Goal: Information Seeking & Learning: Find specific fact

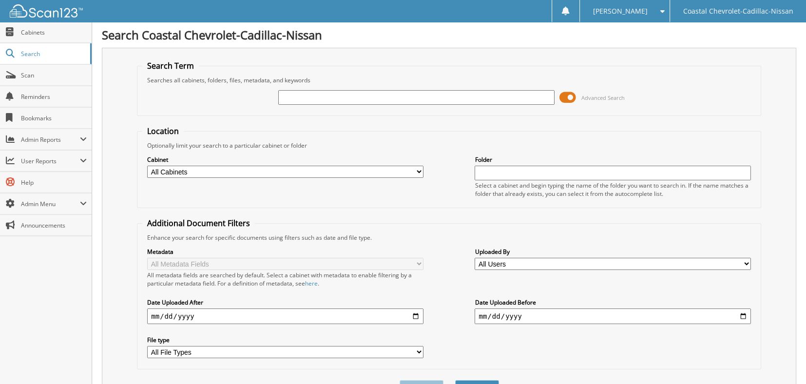
click at [335, 95] on input "text" at bounding box center [416, 97] width 276 height 15
click at [567, 96] on span at bounding box center [568, 97] width 17 height 15
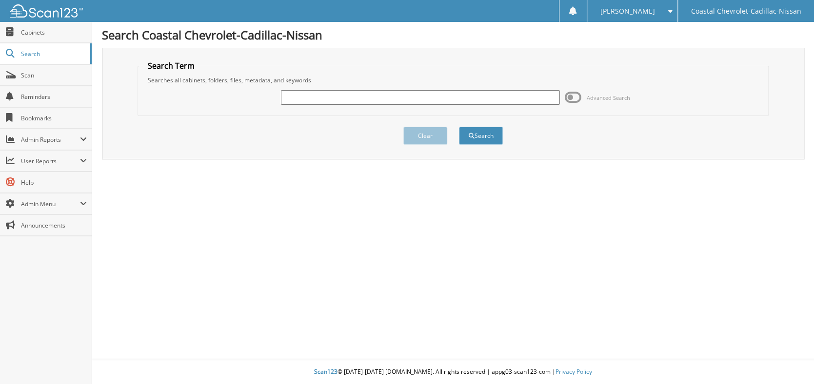
click at [491, 94] on input "text" at bounding box center [420, 97] width 279 height 15
type input "27625"
click at [459, 127] on button "Search" at bounding box center [481, 136] width 44 height 18
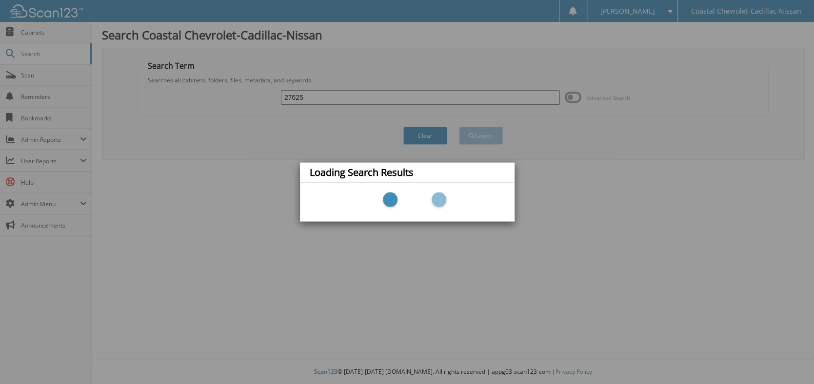
click at [284, 122] on div "Loading Search Results" at bounding box center [407, 192] width 814 height 384
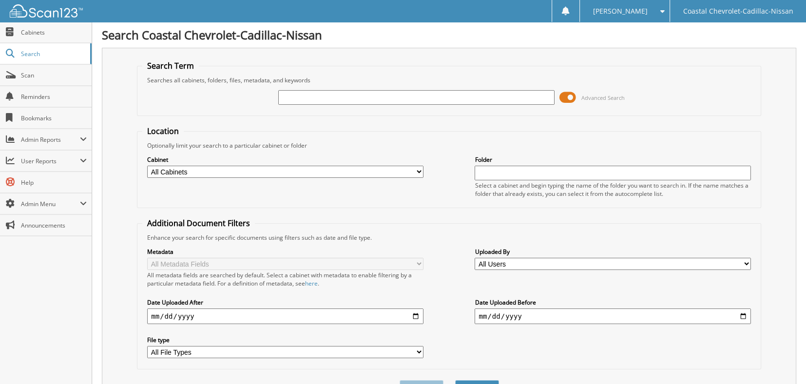
click at [348, 98] on input "text" at bounding box center [416, 97] width 276 height 15
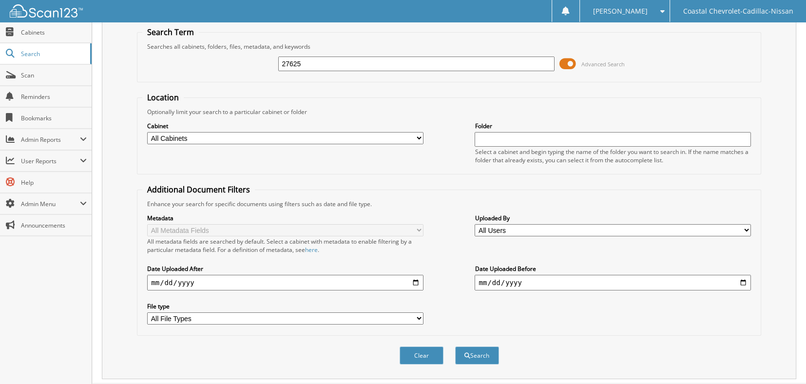
scroll to position [53, 0]
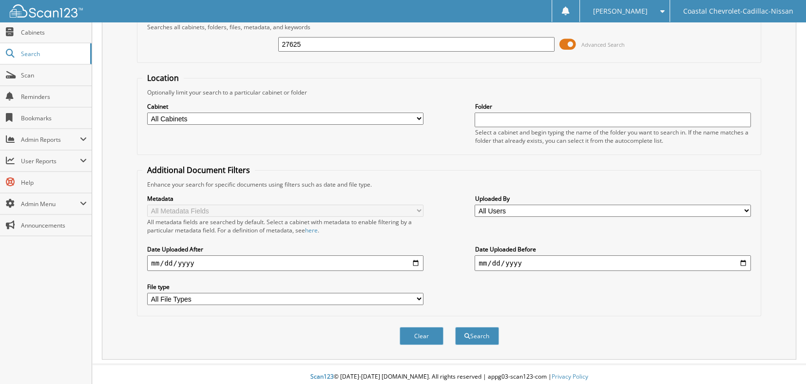
type input "27625"
click at [413, 261] on input "date" at bounding box center [285, 263] width 276 height 16
type input "2025-09-01"
click at [743, 255] on input "date" at bounding box center [613, 263] width 276 height 16
type input "2025-09-21"
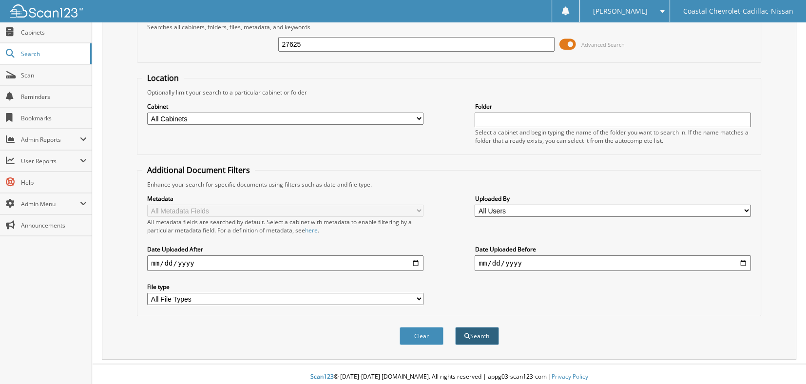
click at [484, 331] on button "Search" at bounding box center [477, 336] width 44 height 18
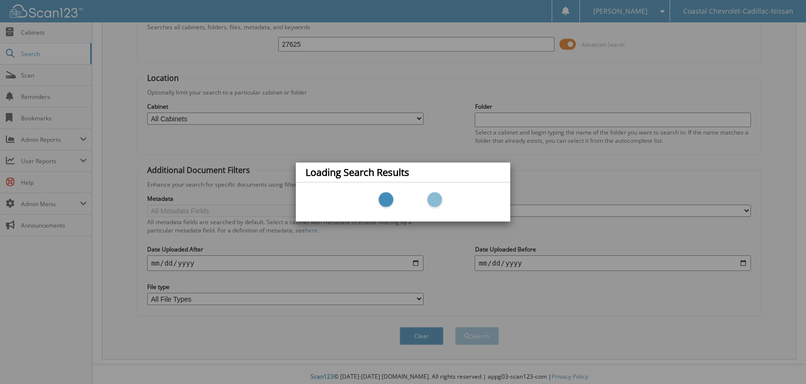
click at [616, 182] on div "Loading Search Results" at bounding box center [403, 192] width 806 height 384
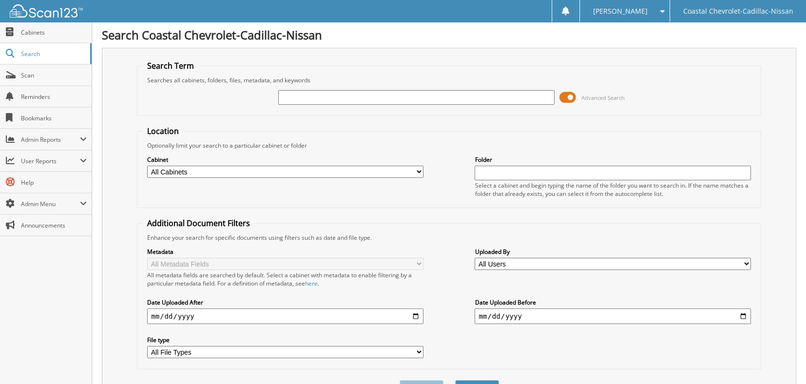
click at [567, 94] on span at bounding box center [568, 97] width 17 height 15
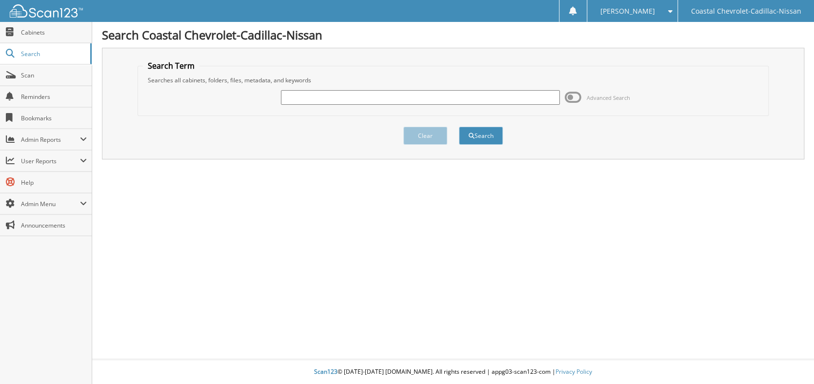
click at [464, 101] on input "text" at bounding box center [420, 97] width 279 height 15
type input "26152"
click at [463, 138] on button "Search" at bounding box center [481, 136] width 44 height 18
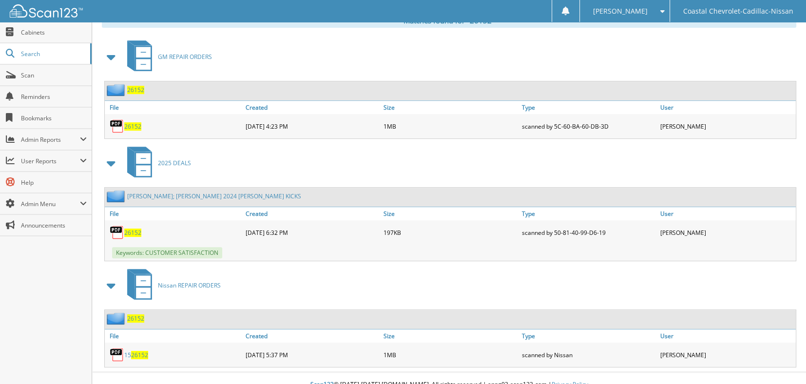
scroll to position [419, 0]
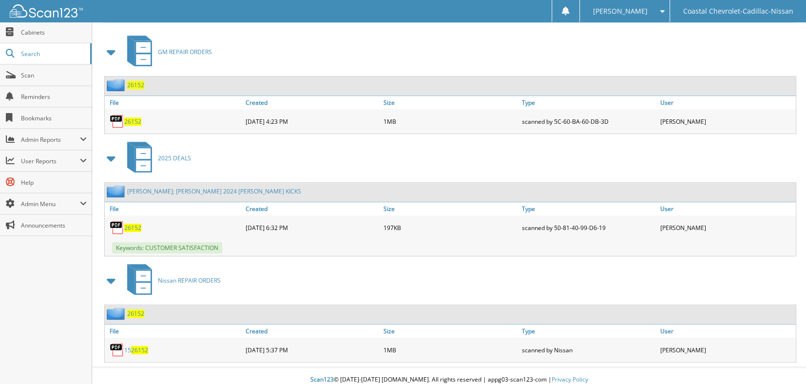
click at [131, 224] on span "26152" at bounding box center [132, 228] width 17 height 8
click at [47, 32] on span "Cabinets" at bounding box center [54, 32] width 66 height 8
